Goal: Information Seeking & Learning: Check status

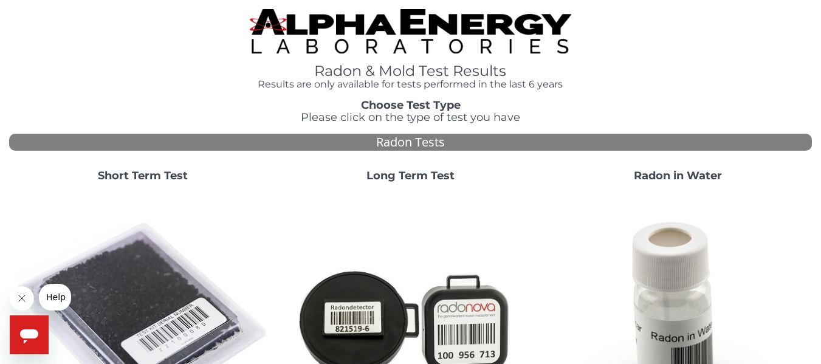
click at [117, 279] on img at bounding box center [143, 321] width 258 height 258
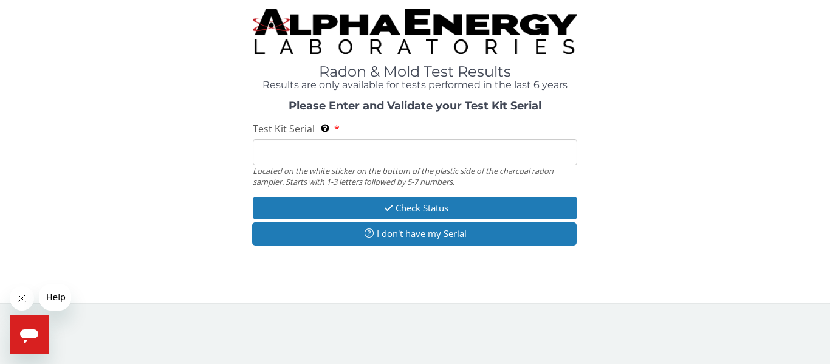
click at [434, 149] on input "Test Kit Serial Located on the white sticker on the bottom of the plastic side …" at bounding box center [415, 152] width 324 height 26
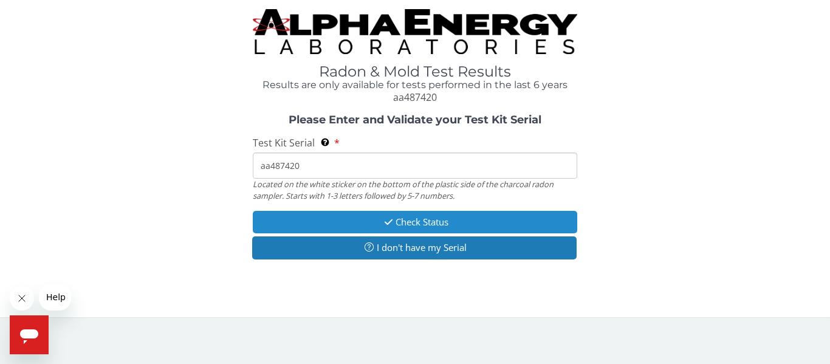
type input "aa487420"
click at [412, 230] on button "Check Status" at bounding box center [415, 222] width 324 height 22
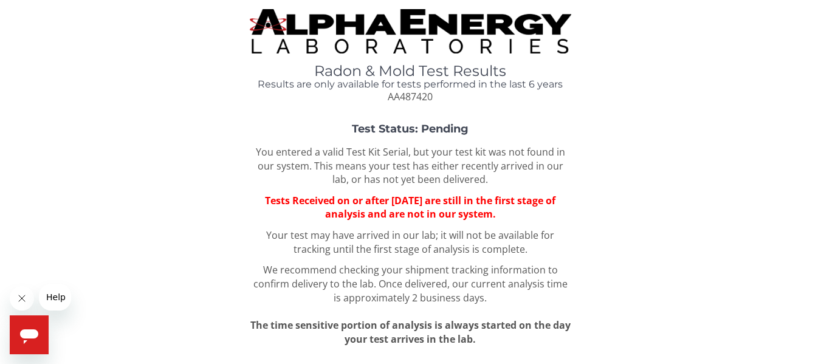
click at [142, 156] on div "Test Status: Pending You entered a valid Test Kit Serial, but your test kit was…" at bounding box center [410, 234] width 802 height 223
click at [148, 165] on div "Test Status: Pending You entered a valid Test Kit Serial, but your test kit was…" at bounding box center [410, 234] width 802 height 223
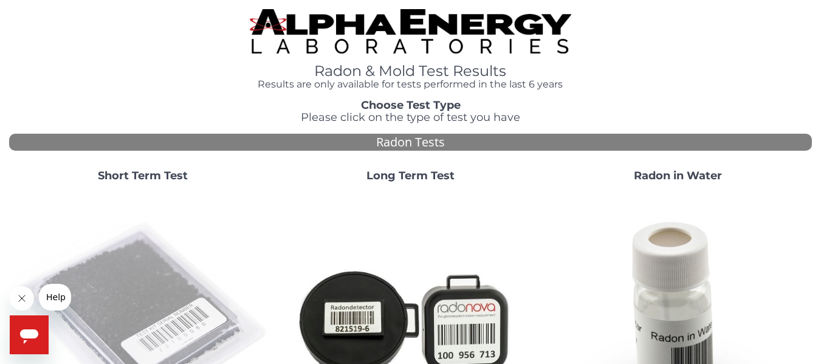
click at [199, 275] on img at bounding box center [143, 321] width 258 height 258
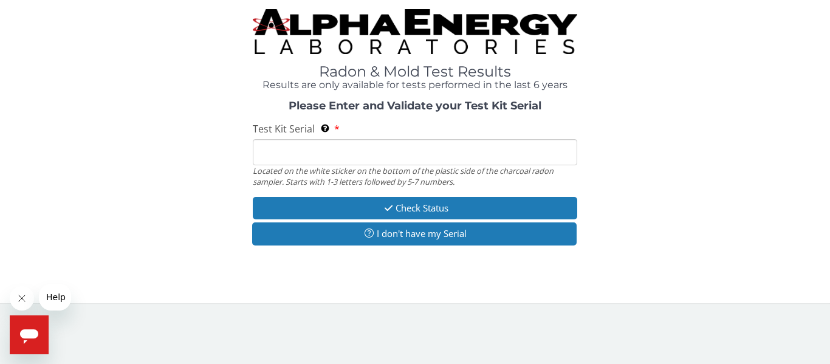
click at [357, 154] on input "Test Kit Serial Located on the white sticker on the bottom of the plastic side …" at bounding box center [415, 152] width 324 height 26
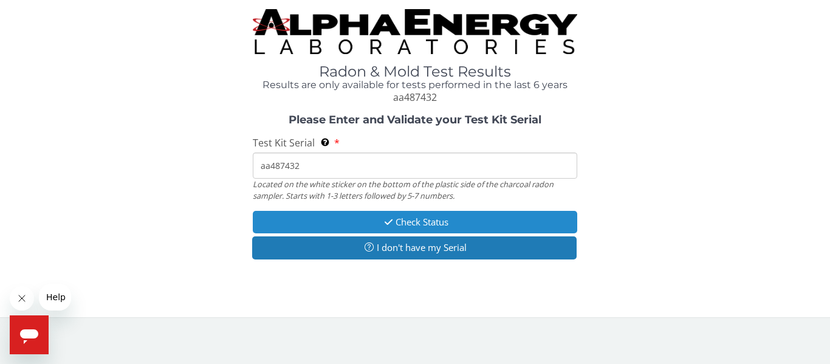
type input "aa487432"
click at [450, 217] on button "Check Status" at bounding box center [415, 222] width 324 height 22
